Goal: Transaction & Acquisition: Purchase product/service

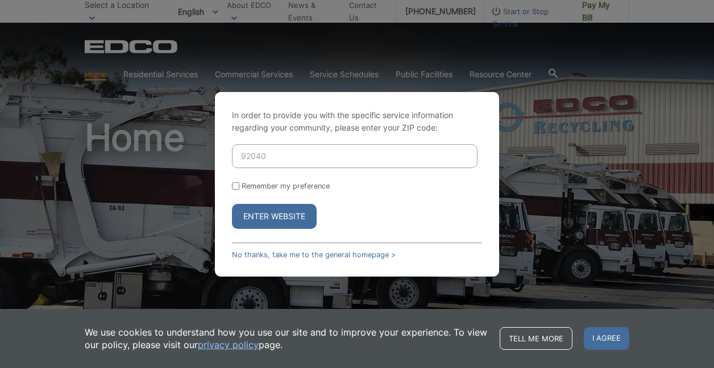
type input "92040"
click at [265, 219] on button "Enter Website" at bounding box center [274, 216] width 85 height 25
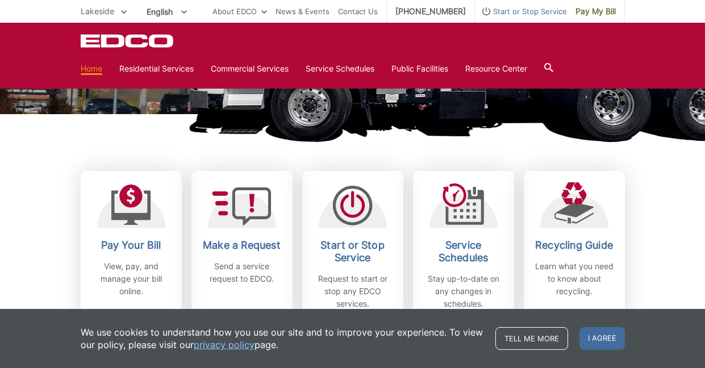
scroll to position [252, 0]
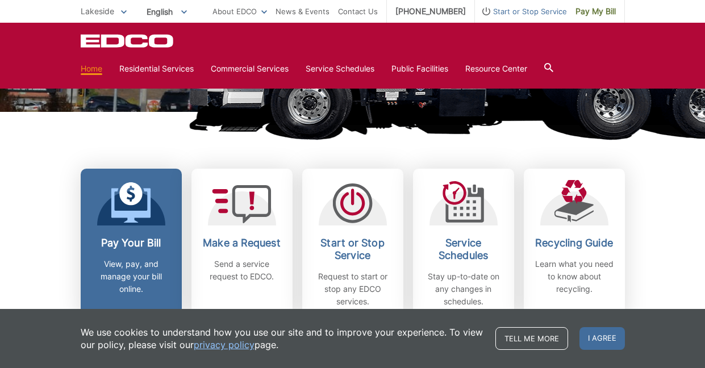
click at [122, 248] on h2 "Pay Your Bill" at bounding box center [131, 243] width 84 height 13
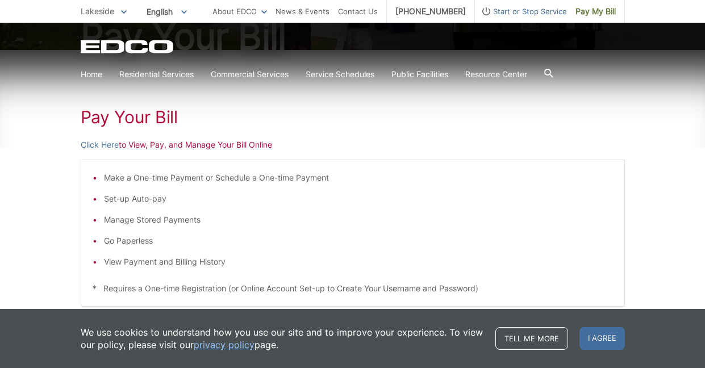
scroll to position [158, 0]
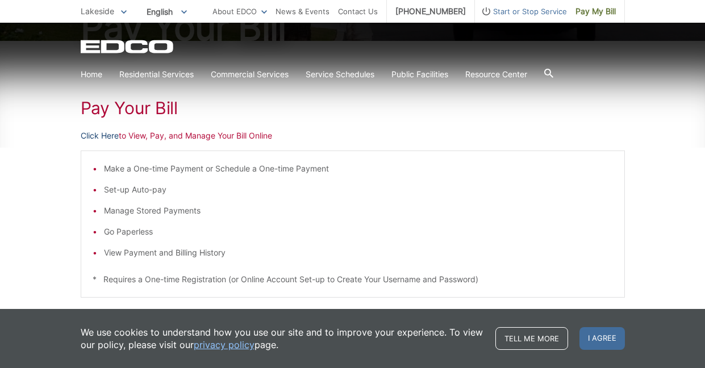
click at [105, 132] on link "Click Here" at bounding box center [100, 136] width 38 height 13
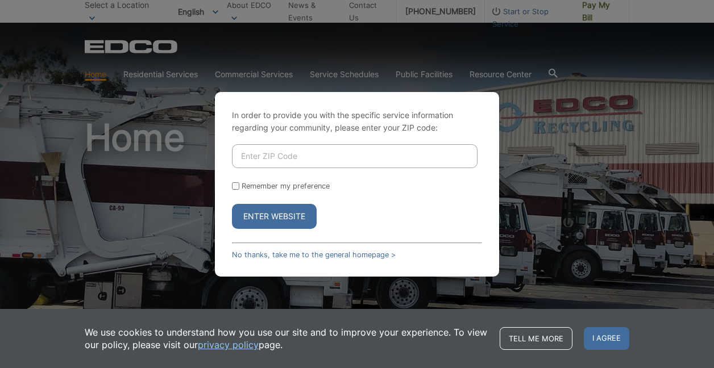
click at [275, 161] on input "Enter ZIP Code" at bounding box center [355, 156] width 246 height 24
type input "92040"
click at [259, 219] on button "Enter Website" at bounding box center [274, 216] width 85 height 25
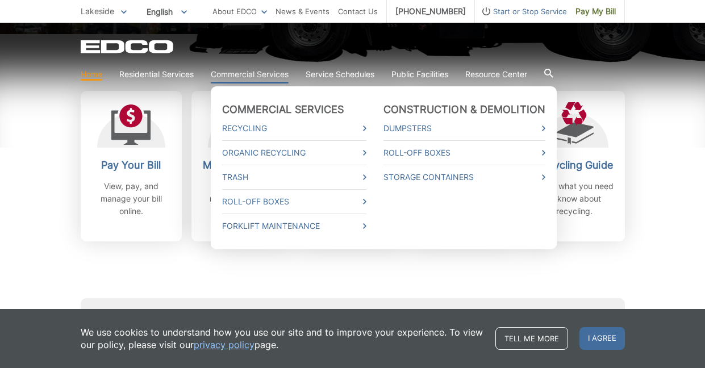
scroll to position [347, 0]
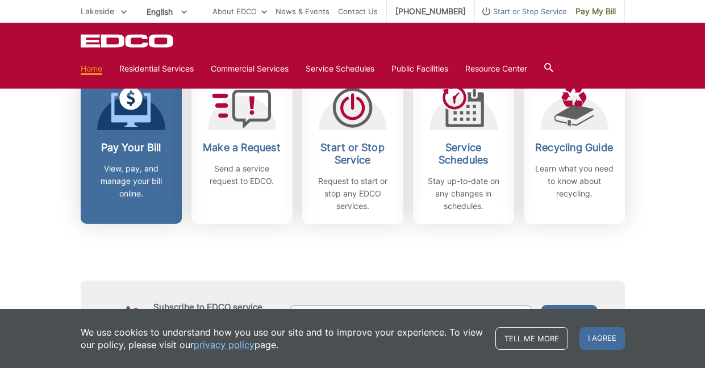
click at [141, 124] on icon at bounding box center [131, 107] width 40 height 41
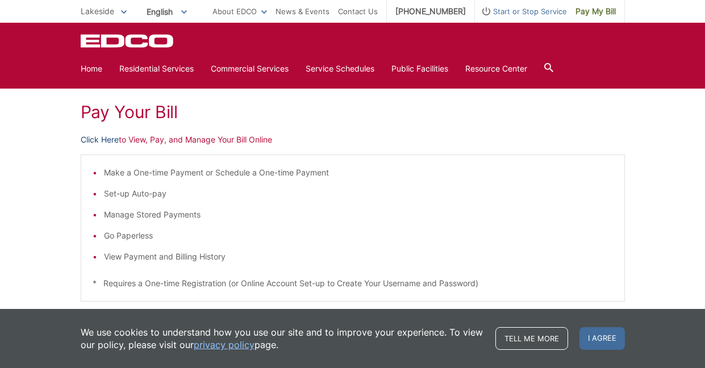
scroll to position [148, 0]
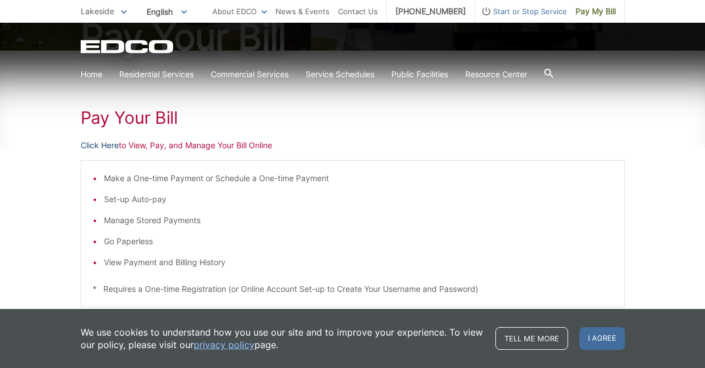
click at [100, 143] on link "Click Here" at bounding box center [100, 145] width 38 height 13
